Goal: Find specific page/section: Find specific page/section

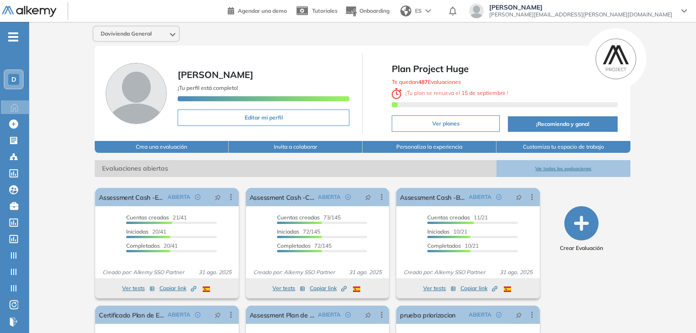
click at [9, 80] on div "D" at bounding box center [13, 79] width 11 height 11
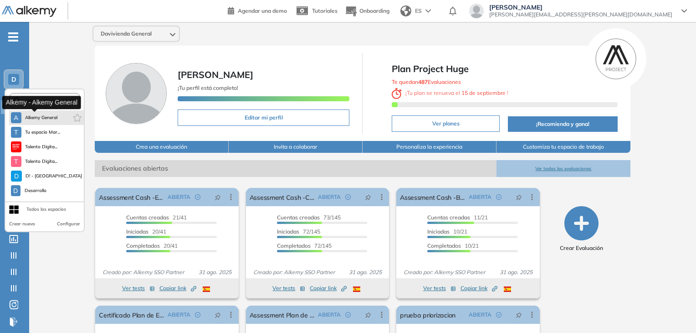
click at [36, 114] on span "Alkemy General" at bounding box center [41, 117] width 33 height 7
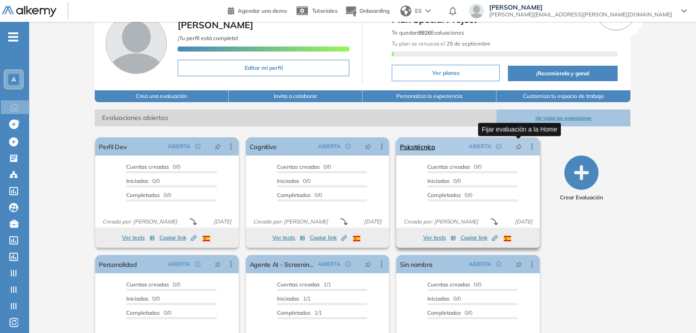
scroll to position [91, 0]
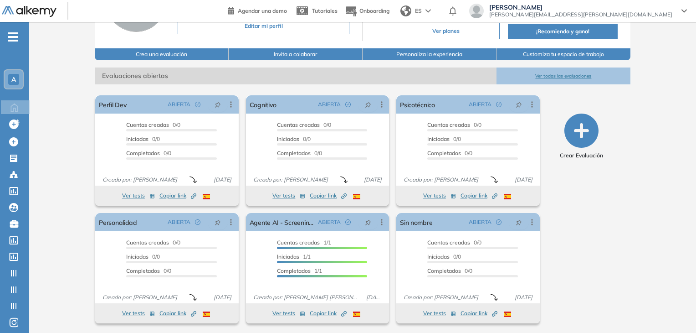
click at [559, 74] on button "Ver todas las evaluaciones" at bounding box center [564, 75] width 134 height 17
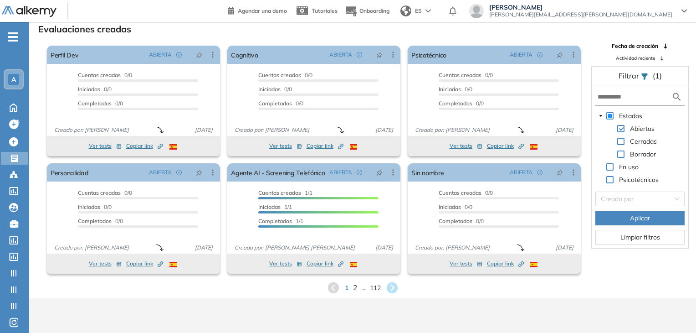
click at [353, 287] on span "2" at bounding box center [355, 287] width 4 height 10
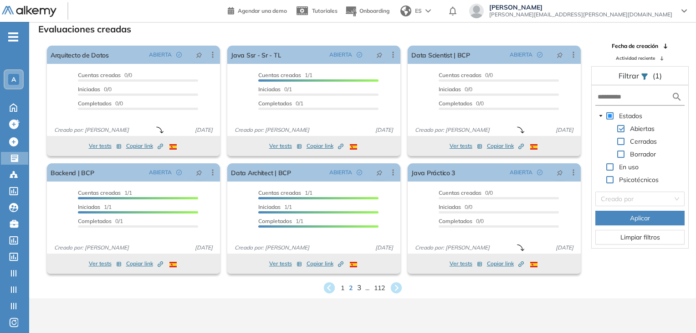
click at [359, 287] on span "3" at bounding box center [359, 287] width 4 height 10
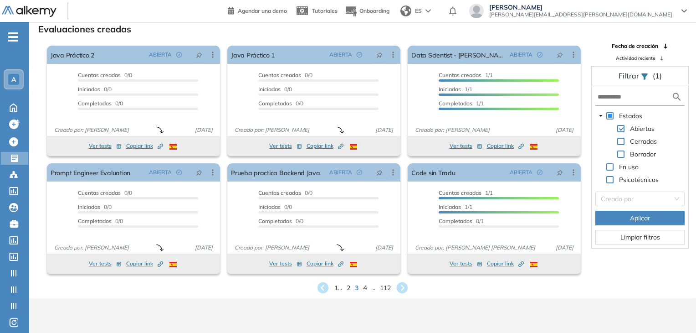
click at [365, 288] on span "4" at bounding box center [365, 287] width 4 height 10
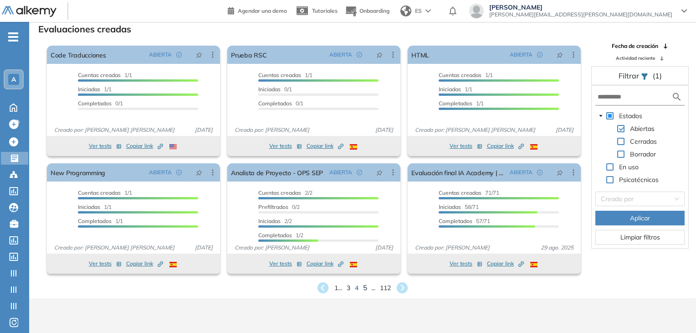
click at [364, 287] on span "5" at bounding box center [365, 287] width 4 height 10
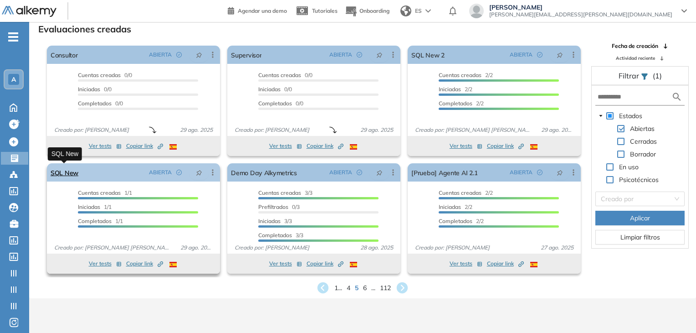
click at [67, 174] on link "SQL New" at bounding box center [65, 172] width 28 height 18
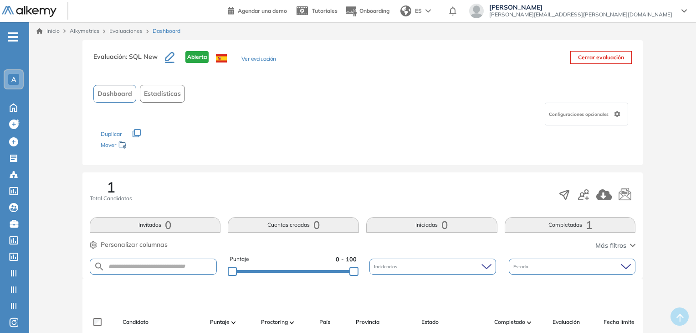
scroll to position [182, 0]
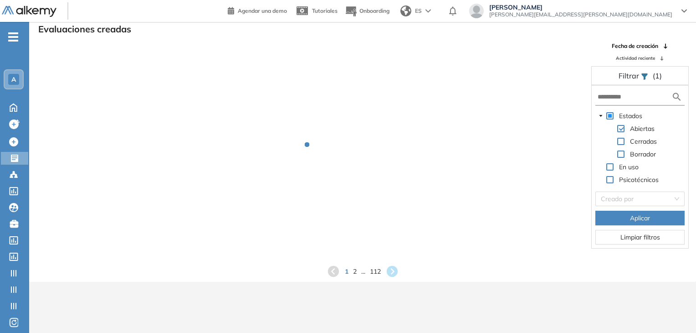
scroll to position [22, 0]
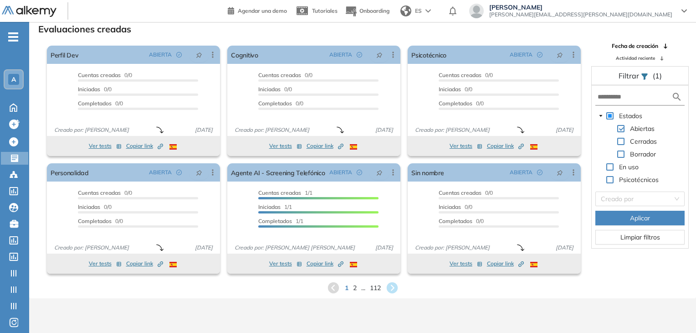
click at [57, 9] on link at bounding box center [35, 11] width 66 height 12
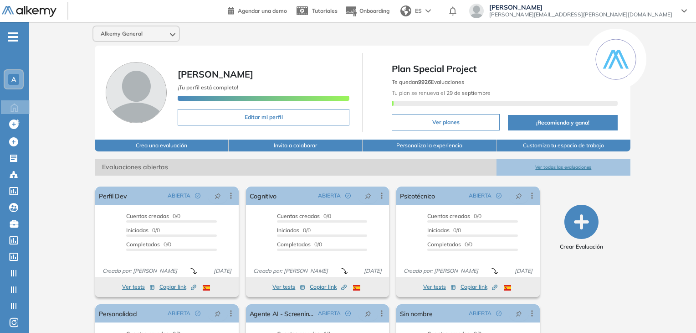
click at [82, 52] on div "Alkemy General [PERSON_NAME] ¡Tu perfil está completo! Editar mi perfil Plan Sp…" at bounding box center [362, 223] width 667 height 403
click at [19, 77] on div "A" at bounding box center [14, 79] width 18 height 18
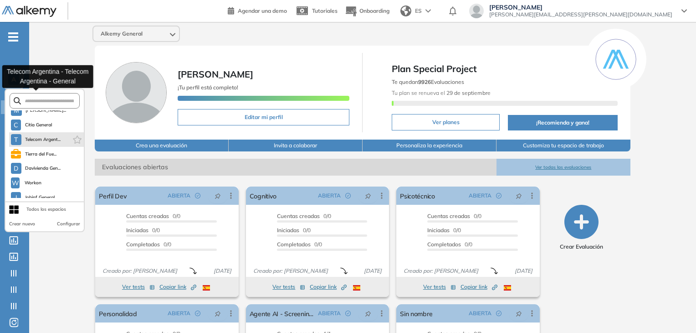
scroll to position [182, 0]
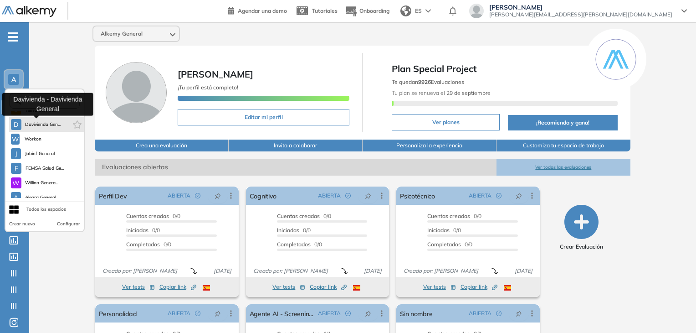
click at [41, 127] on span "Davivienda Gen..." at bounding box center [43, 124] width 36 height 7
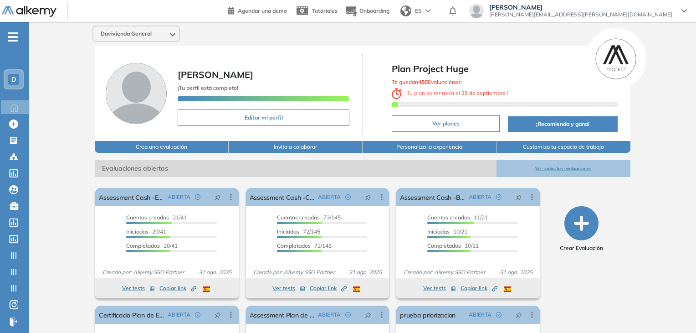
click at [84, 72] on div "Davivienda General [PERSON_NAME] ¡Tu perfil está completo! Editar mi perfil Pla…" at bounding box center [362, 224] width 667 height 405
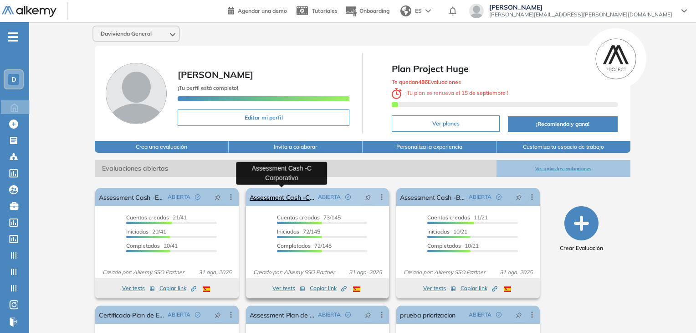
click at [304, 195] on link "Assessment Cash -C Corporativo" at bounding box center [282, 197] width 65 height 18
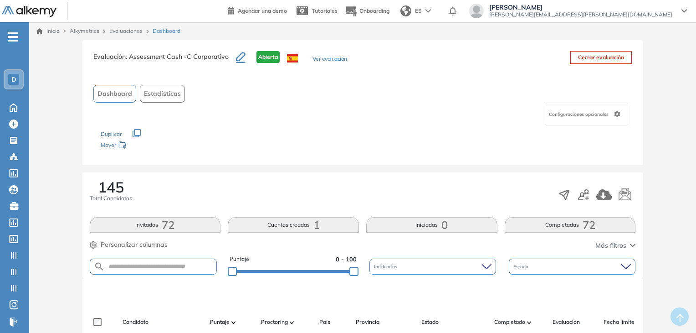
click at [112, 28] on link "Evaluaciones" at bounding box center [125, 30] width 33 height 7
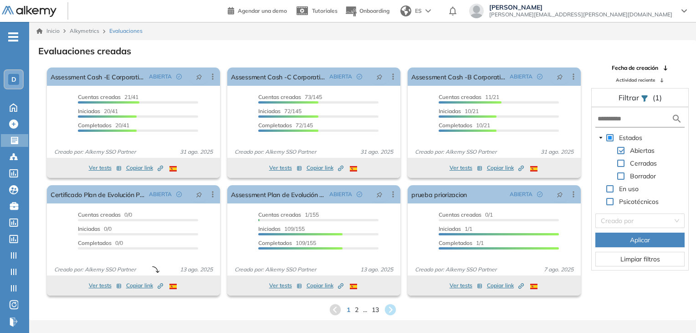
click at [267, 43] on div "Evaluaciones creadas El proctoring será activado ¡Importante!: Los usuarios que…" at bounding box center [362, 180] width 667 height 280
click at [344, 48] on div "Evaluaciones creadas" at bounding box center [362, 50] width 652 height 13
click at [416, 48] on div "Evaluaciones creadas" at bounding box center [362, 50] width 652 height 13
